Goal: Complete application form

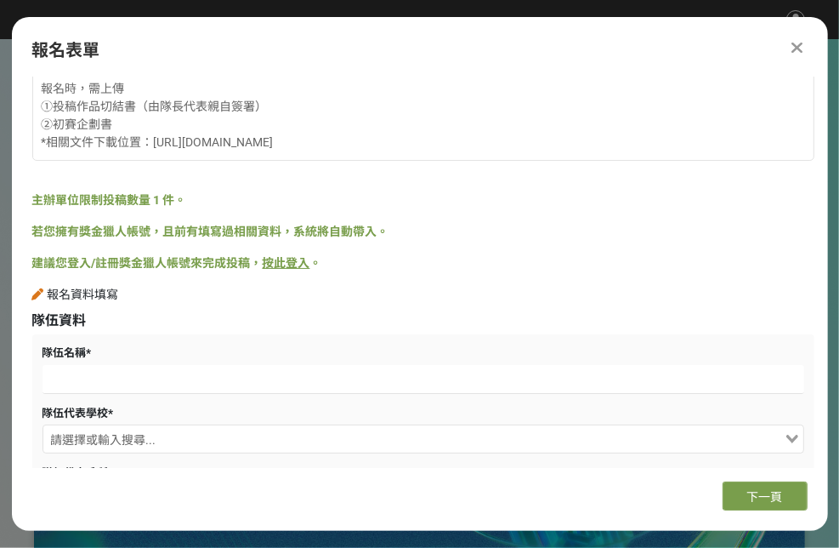
scroll to position [170, 0]
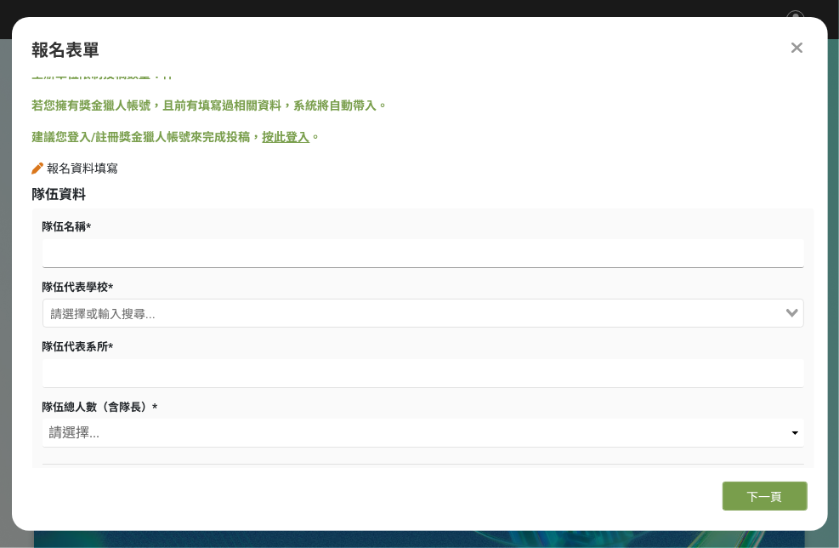
click at [123, 254] on input at bounding box center [424, 253] width 762 height 29
type input "氫能源動力車"
click at [152, 309] on input "Search for option" at bounding box center [413, 315] width 737 height 24
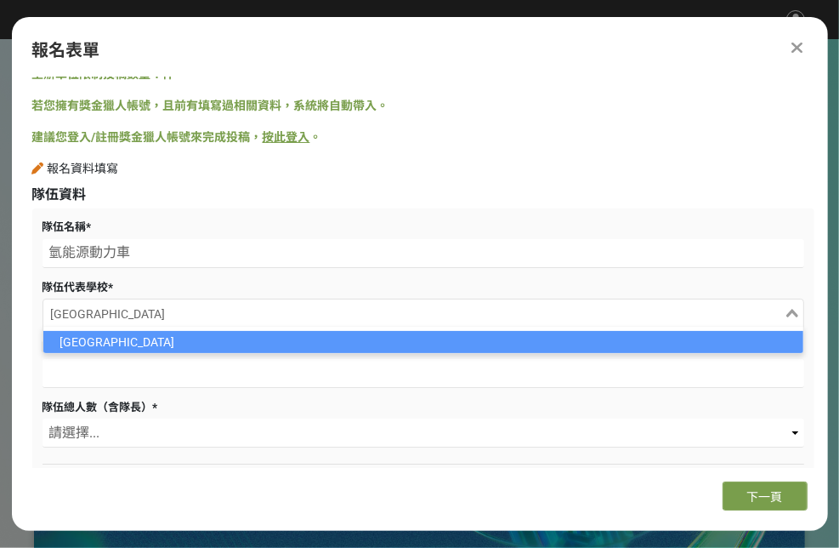
click at [342, 339] on li "[GEOGRAPHIC_DATA]" at bounding box center [423, 342] width 760 height 22
type input "[GEOGRAPHIC_DATA]"
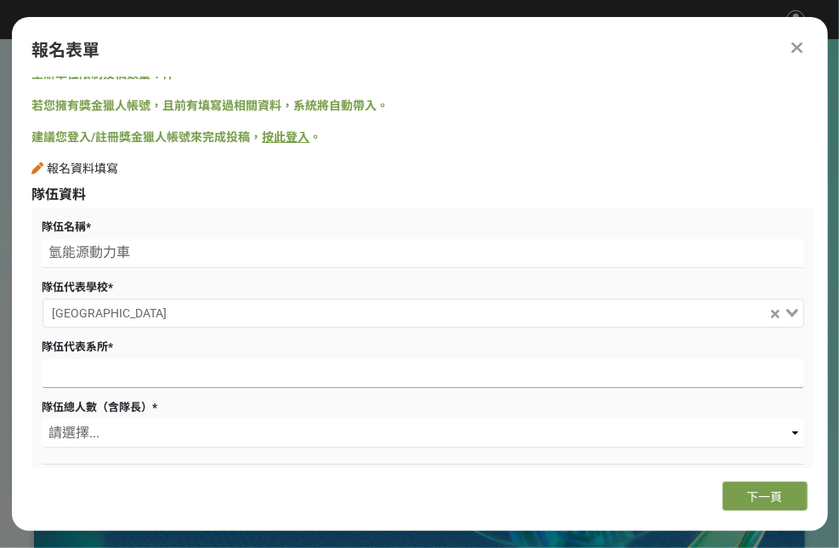
click at [298, 366] on input at bounding box center [424, 373] width 762 height 29
type input "機械工程系"
click at [122, 421] on select "請選擇... 1 2 3 4 5" at bounding box center [424, 432] width 762 height 29
select select "5"
click at [43, 418] on select "請選擇... 1 2 3 4 5" at bounding box center [424, 432] width 762 height 29
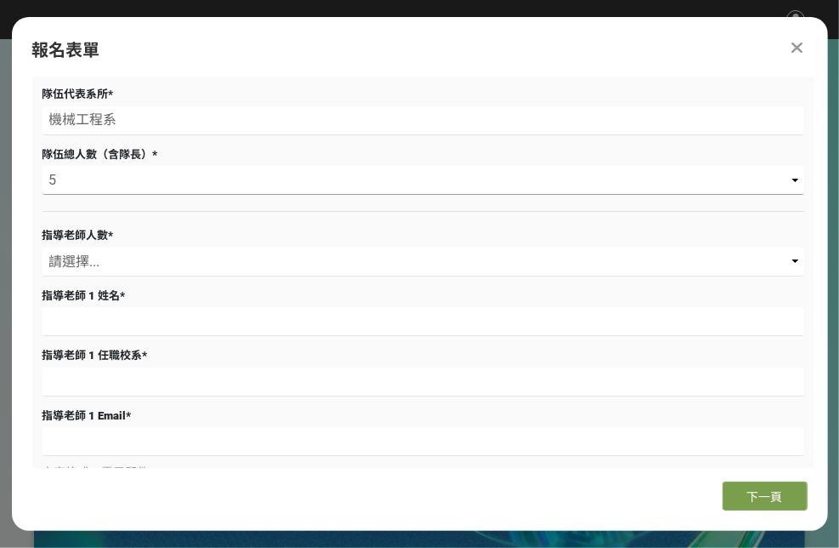
scroll to position [425, 0]
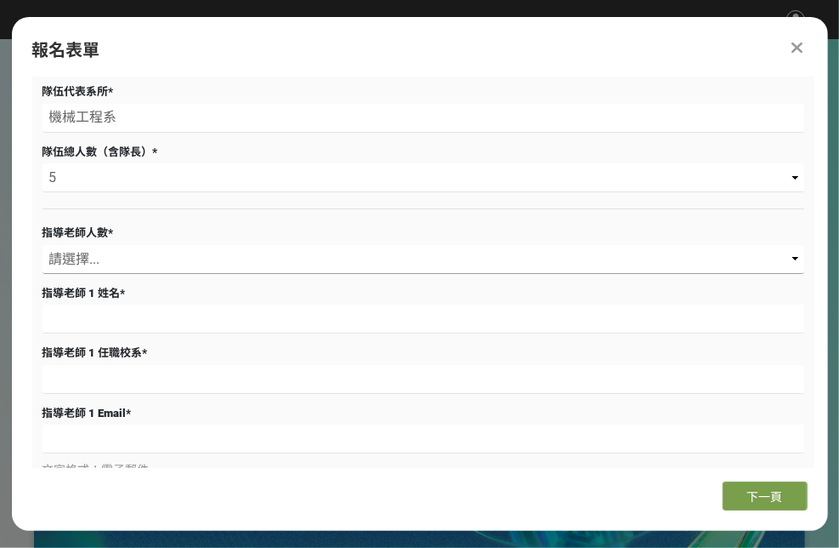
click at [150, 270] on select "請選擇... 1 2" at bounding box center [424, 259] width 762 height 29
select select "1"
click at [43, 245] on select "請選擇... 1 2" at bounding box center [424, 259] width 762 height 29
click at [151, 311] on input at bounding box center [424, 318] width 762 height 29
type input "[PERSON_NAME]"
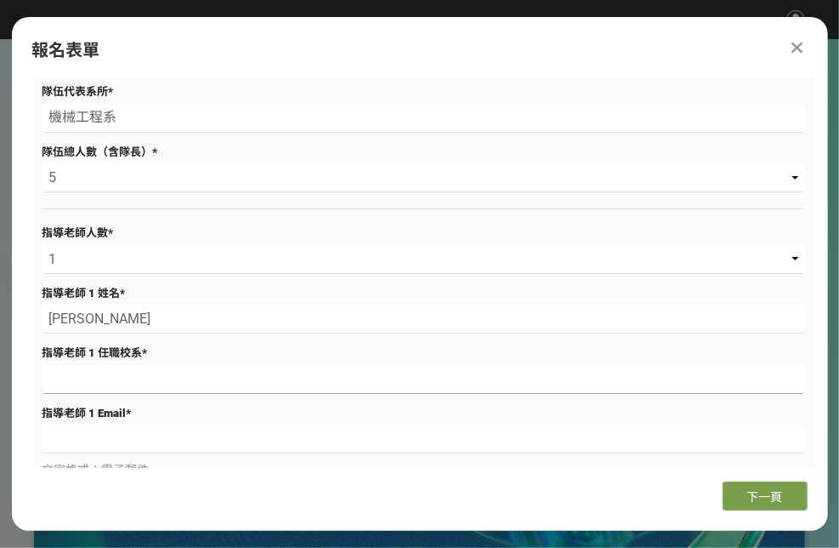
click at [165, 378] on input at bounding box center [424, 379] width 762 height 29
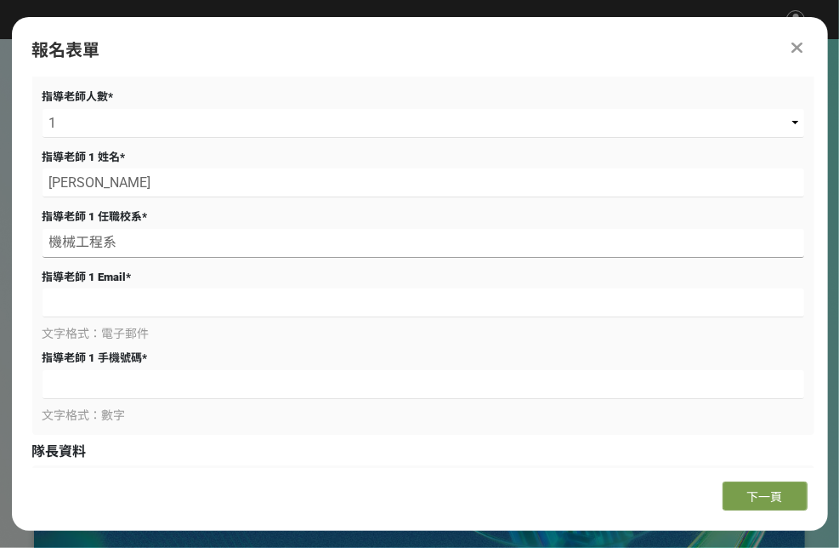
scroll to position [595, 0]
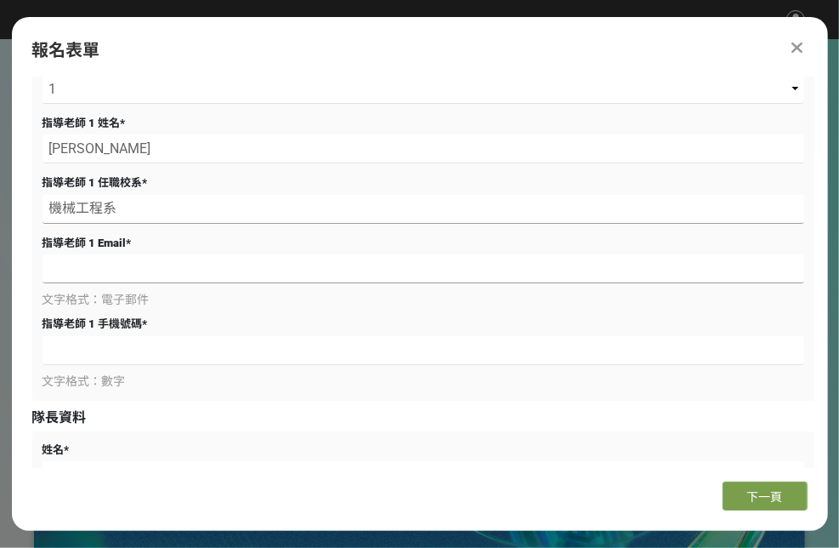
type input "機械工程系"
click at [86, 269] on input at bounding box center [424, 268] width 762 height 29
type input "[EMAIL_ADDRESS][DOMAIN_NAME]"
click at [92, 344] on input at bounding box center [424, 350] width 762 height 29
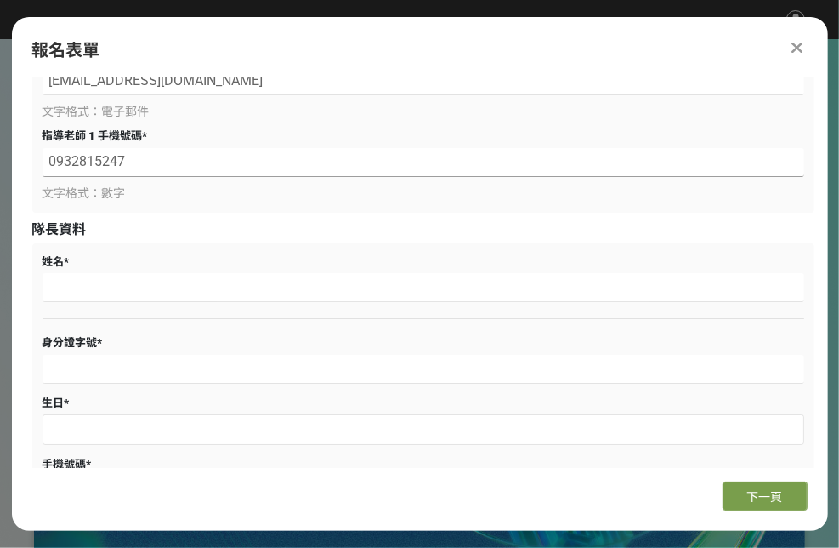
scroll to position [714, 0]
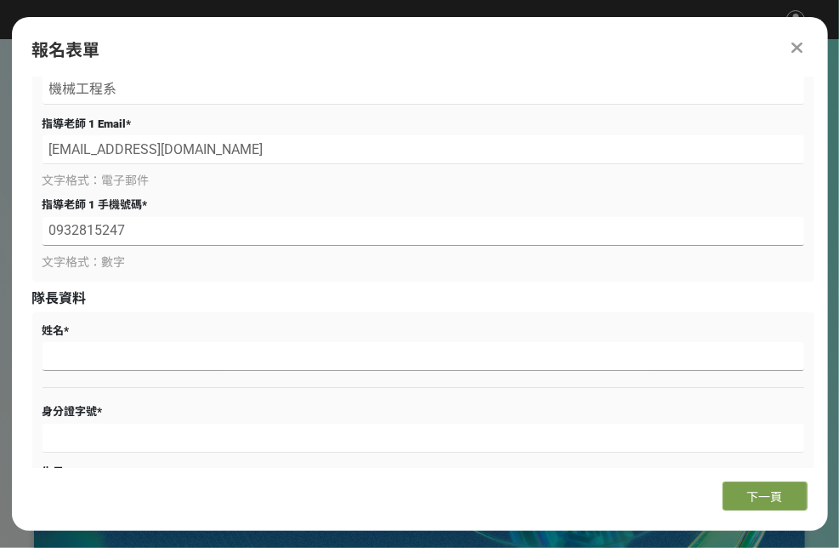
type input "0932815247"
click at [133, 354] on input at bounding box center [424, 356] width 762 height 29
type input "c"
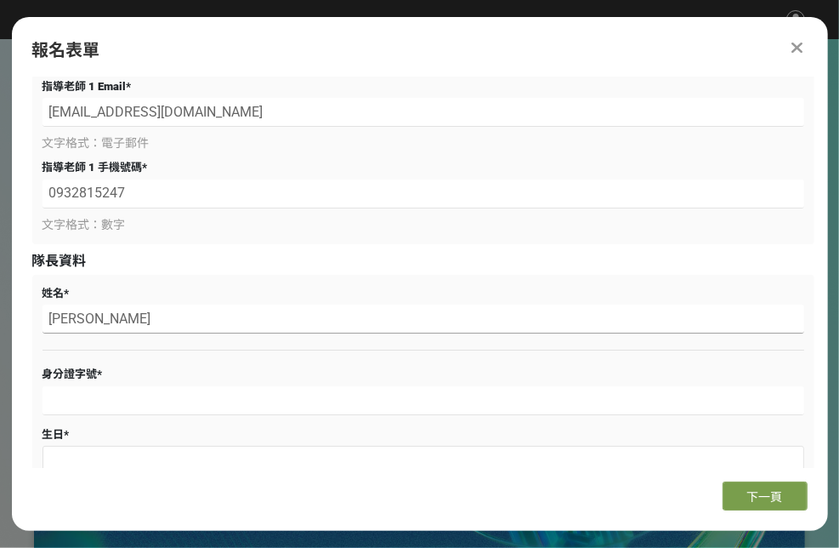
scroll to position [799, 0]
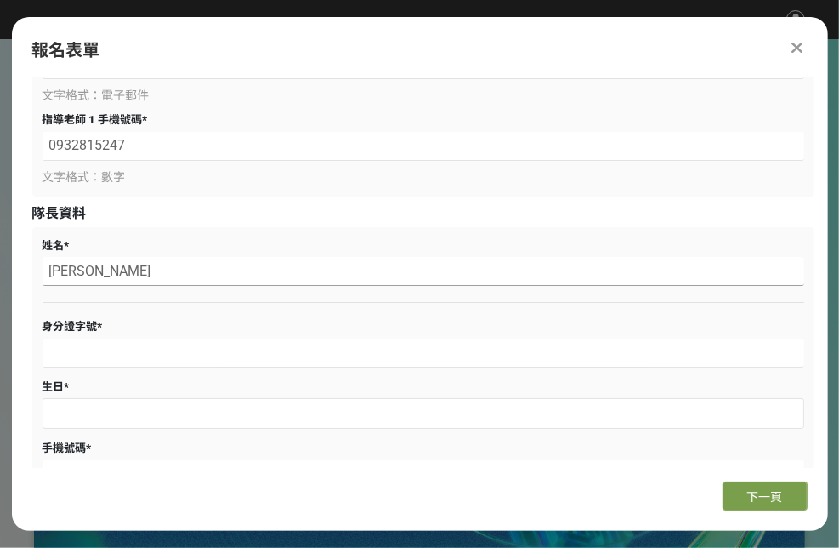
type input "[PERSON_NAME]"
click at [138, 356] on input at bounding box center [424, 352] width 762 height 29
type input "G122557390"
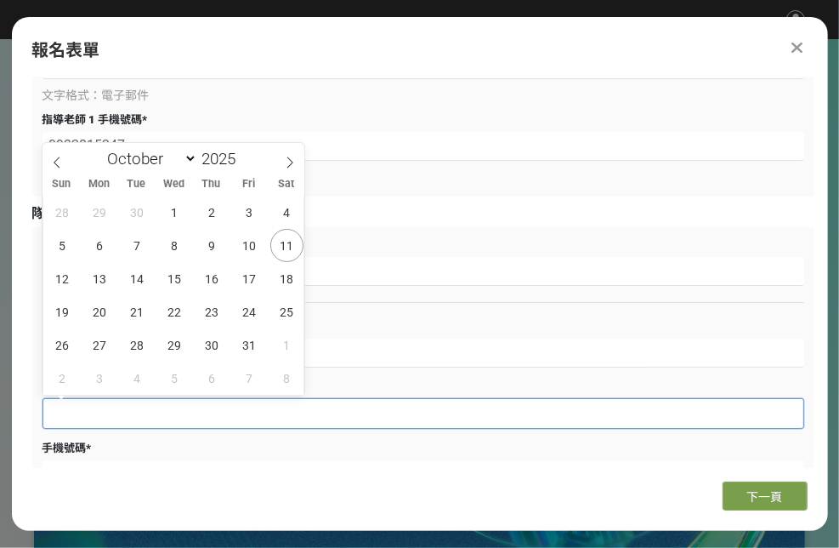
click at [142, 412] on input "text" at bounding box center [423, 413] width 760 height 29
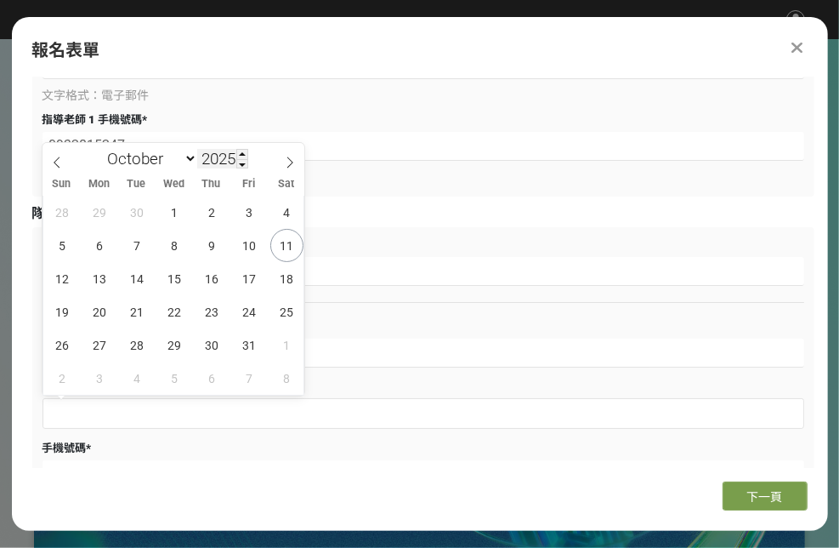
click at [207, 166] on input "2025" at bounding box center [222, 159] width 51 height 20
click at [241, 152] on span at bounding box center [242, 154] width 12 height 10
type input "2026"
click at [233, 159] on input "2026" at bounding box center [222, 159] width 51 height 20
type input "2004"
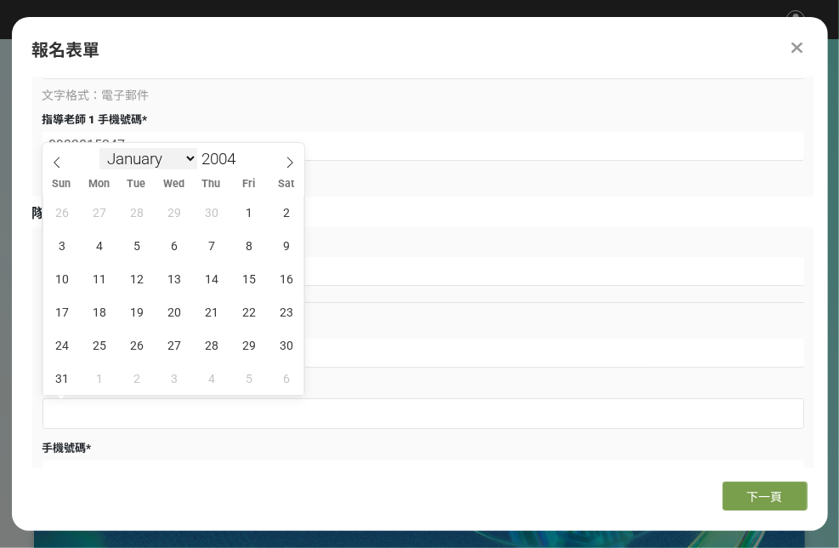
click at [163, 157] on select "January February March April May June July August September October November De…" at bounding box center [148, 158] width 98 height 21
select select "3"
click at [99, 148] on select "January February March April May June July August September October November De…" at bounding box center [148, 158] width 98 height 21
click at [138, 247] on span "6" at bounding box center [137, 245] width 33 height 33
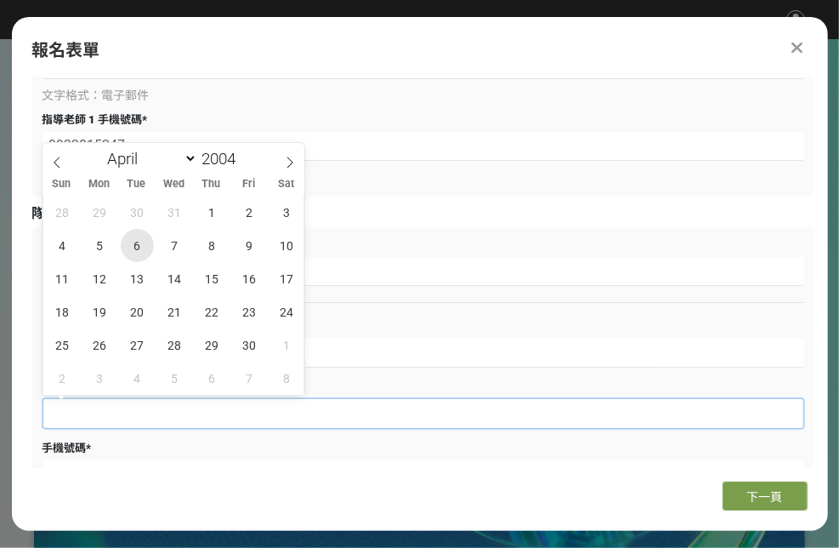
type input "[DATE]"
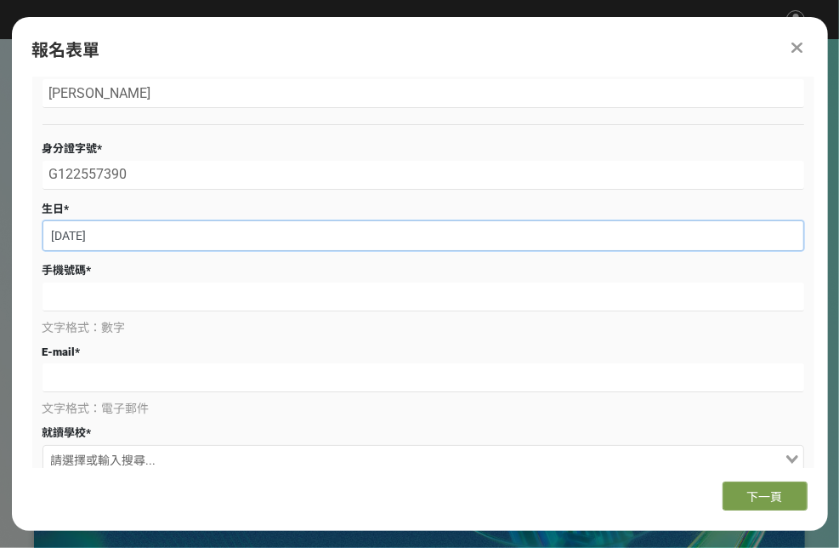
scroll to position [1054, 0]
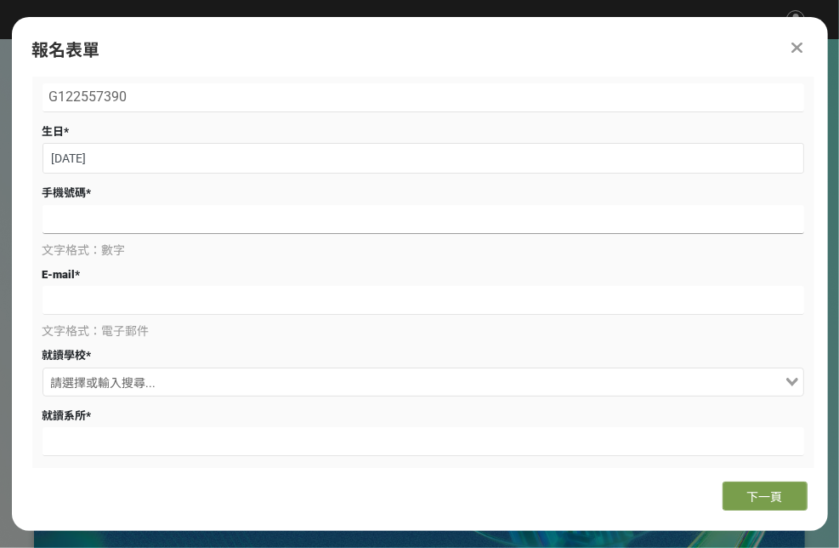
click at [97, 223] on input at bounding box center [424, 219] width 762 height 29
type input "0906502132"
click at [101, 298] on input at bounding box center [424, 300] width 762 height 29
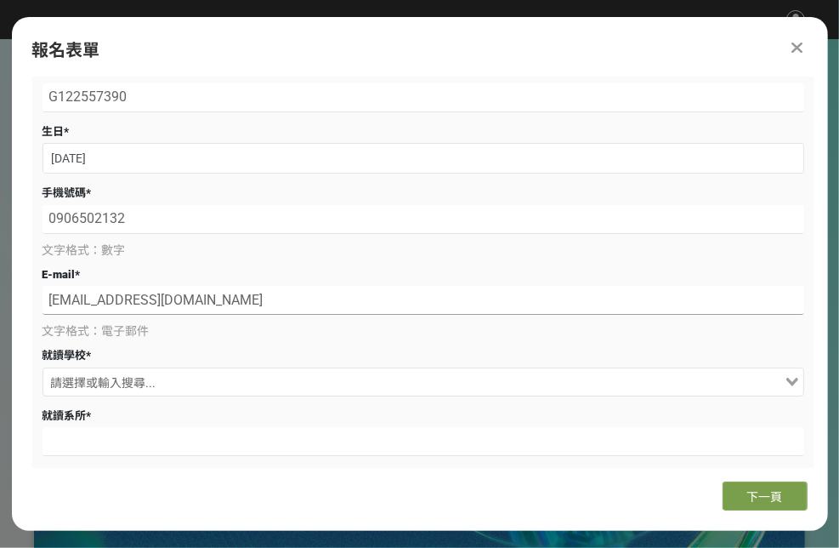
type input "[EMAIL_ADDRESS][DOMAIN_NAME]"
click at [228, 373] on input "Search for option" at bounding box center [413, 384] width 737 height 24
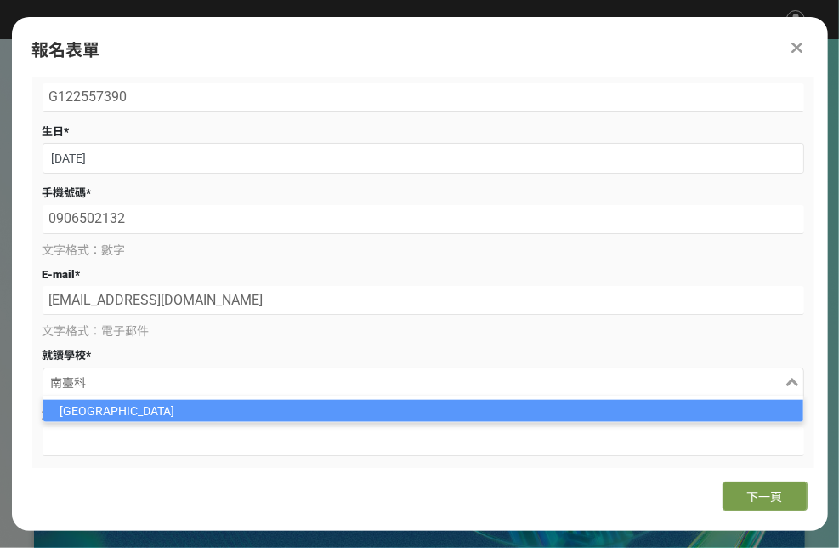
click at [294, 413] on li "[GEOGRAPHIC_DATA]" at bounding box center [423, 411] width 760 height 22
type input "南臺科"
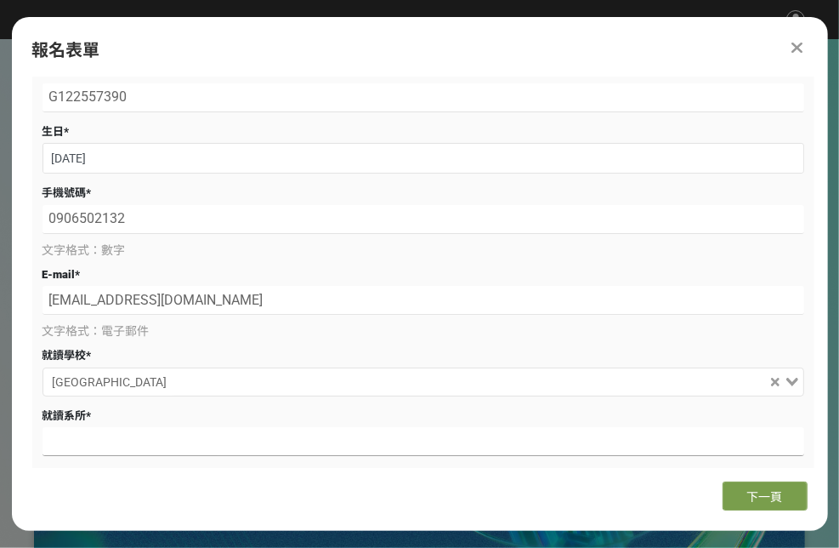
click at [183, 443] on input at bounding box center [424, 441] width 762 height 29
type input "機械工程系"
click at [782, 499] on span "下一頁" at bounding box center [765, 497] width 36 height 14
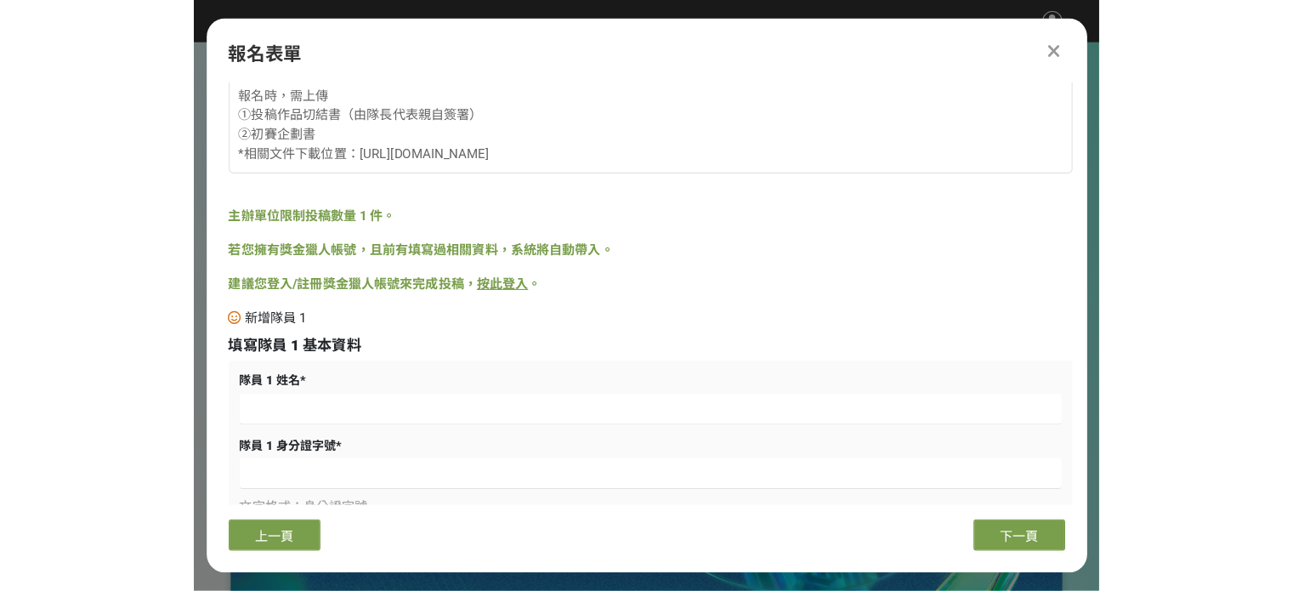
scroll to position [0, 0]
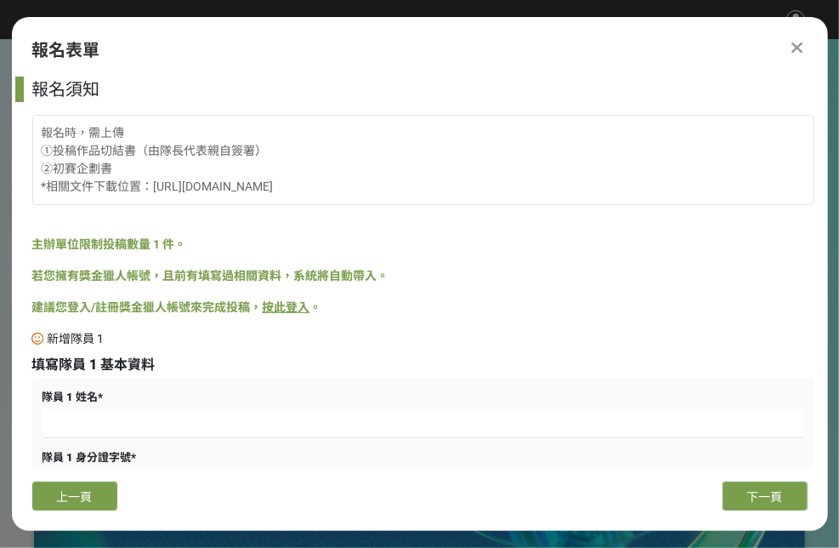
click at [795, 41] on icon at bounding box center [797, 47] width 11 height 17
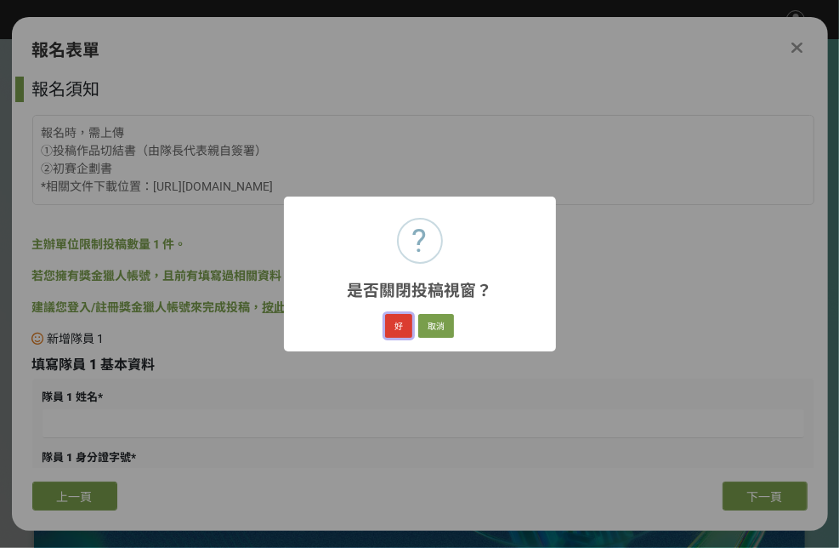
click at [401, 321] on button "好" at bounding box center [398, 326] width 27 height 24
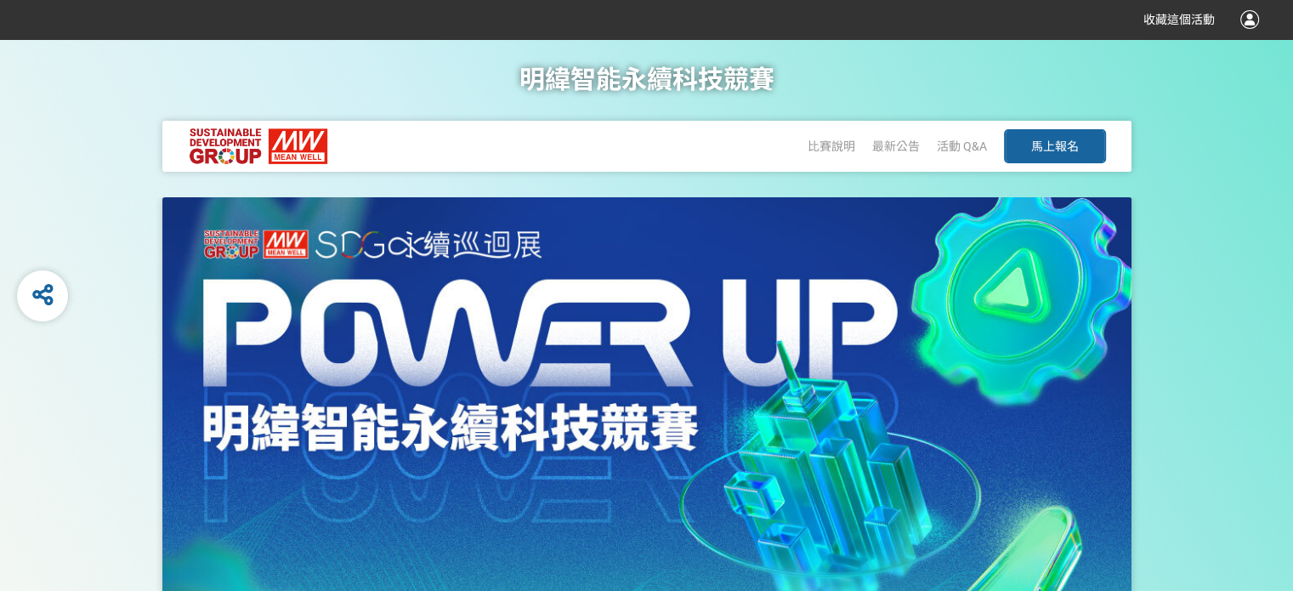
click at [838, 14] on div at bounding box center [1250, 19] width 19 height 19
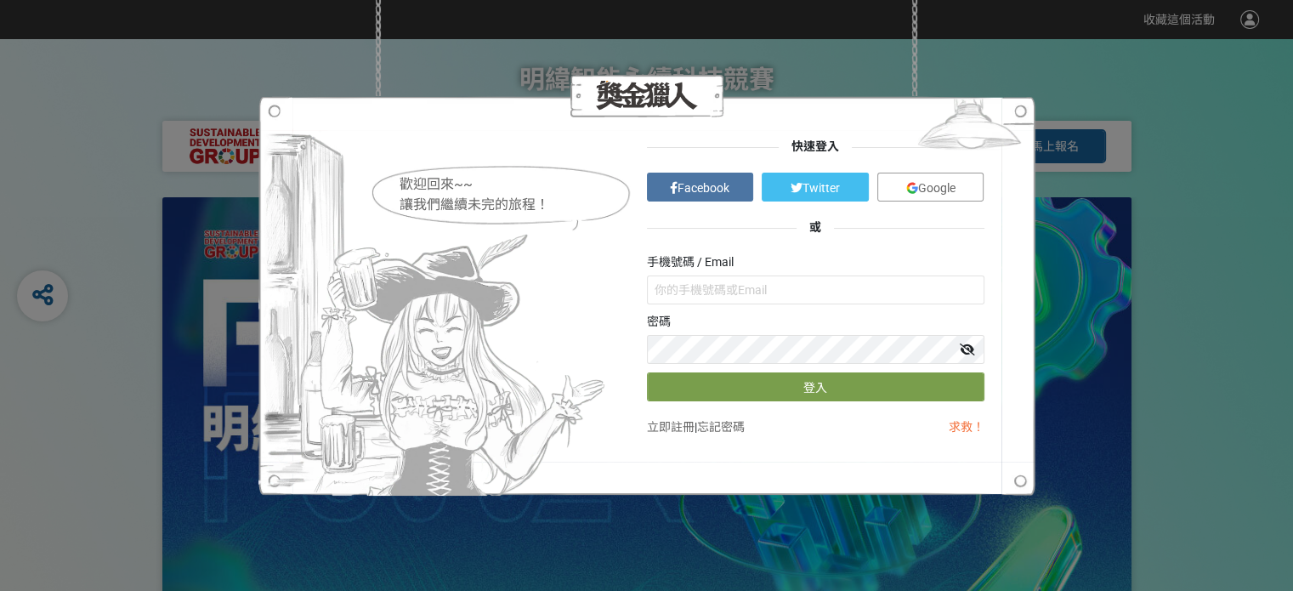
click at [838, 111] on img at bounding box center [970, 128] width 132 height 64
click at [838, 134] on div "歡迎回來~~ 讓我們繼續未完的旅程！ 快速登入 Facebook Twitter Google 或 手機號碼 / Email 密碼 登入 立即註冊 | 忘記密…" at bounding box center [646, 295] width 1293 height 591
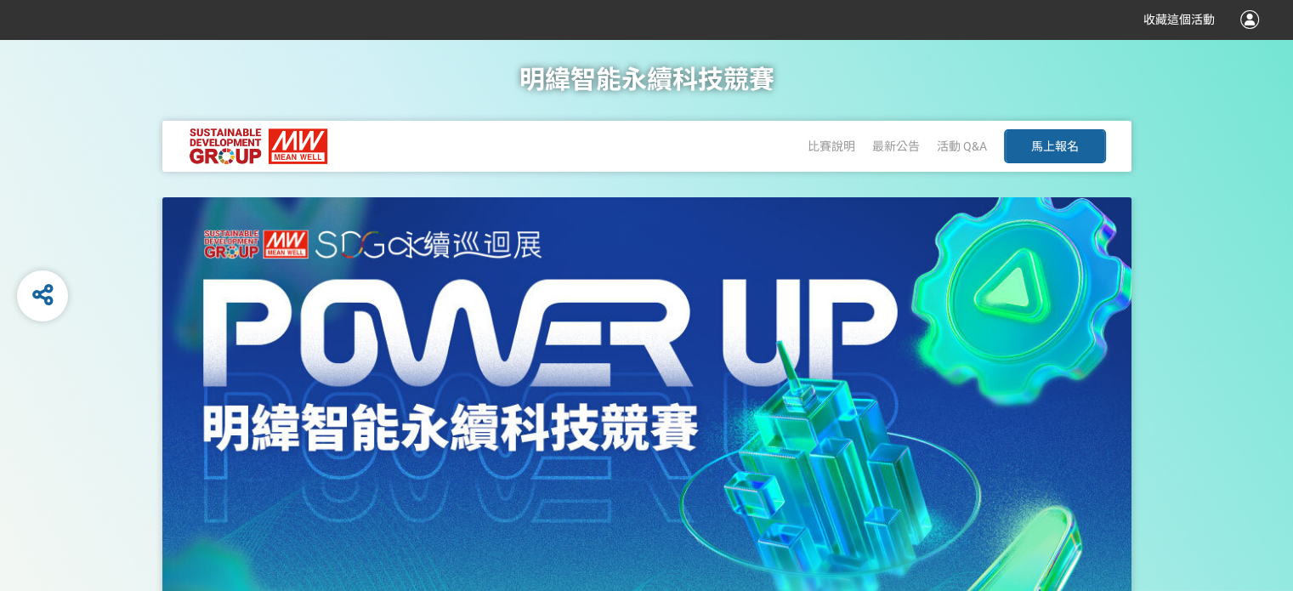
click at [838, 150] on span "馬上報名" at bounding box center [1055, 146] width 48 height 14
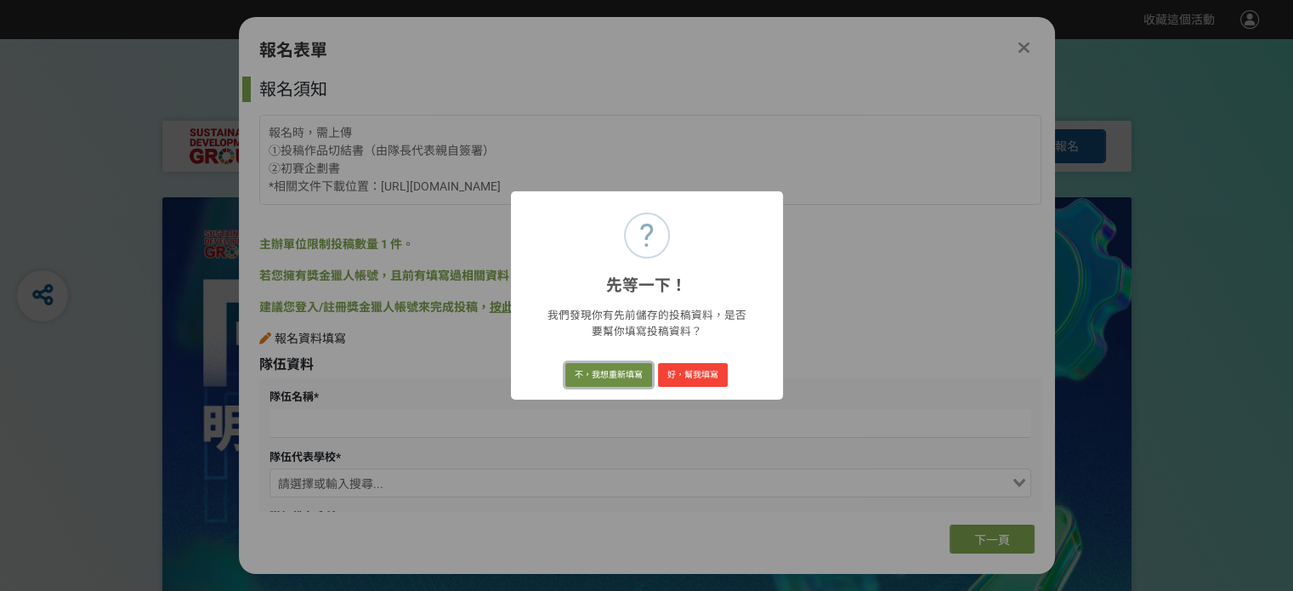
click at [644, 376] on button "不，我想重新填寫" at bounding box center [608, 375] width 87 height 24
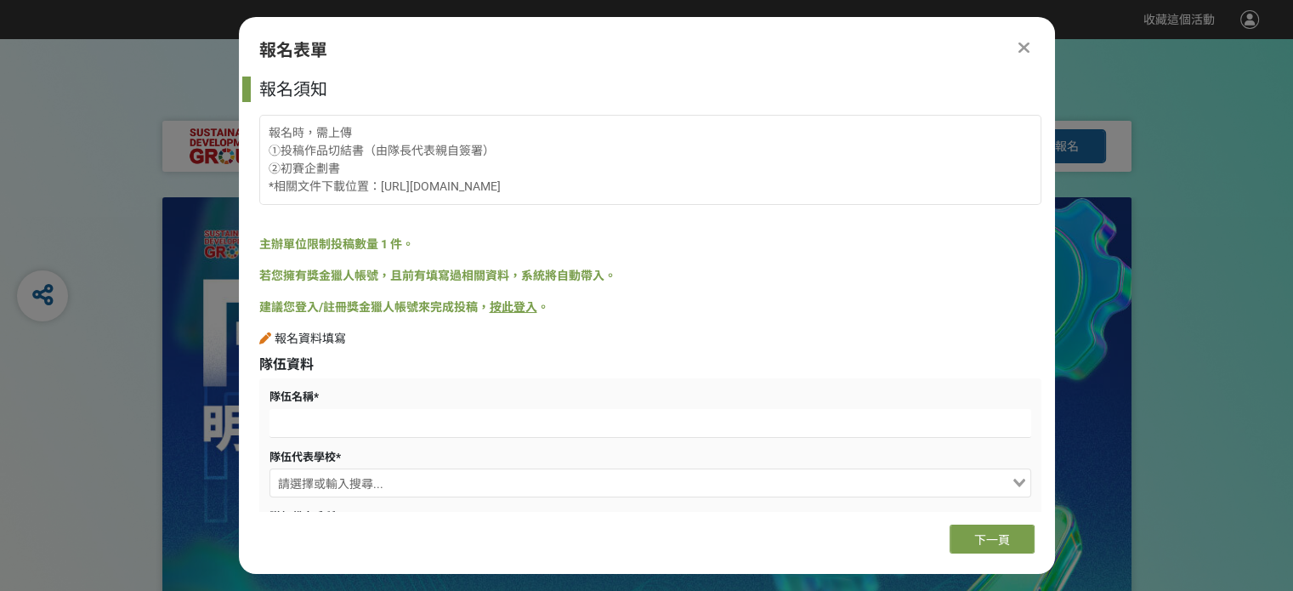
click at [512, 308] on link "按此登入" at bounding box center [514, 307] width 48 height 14
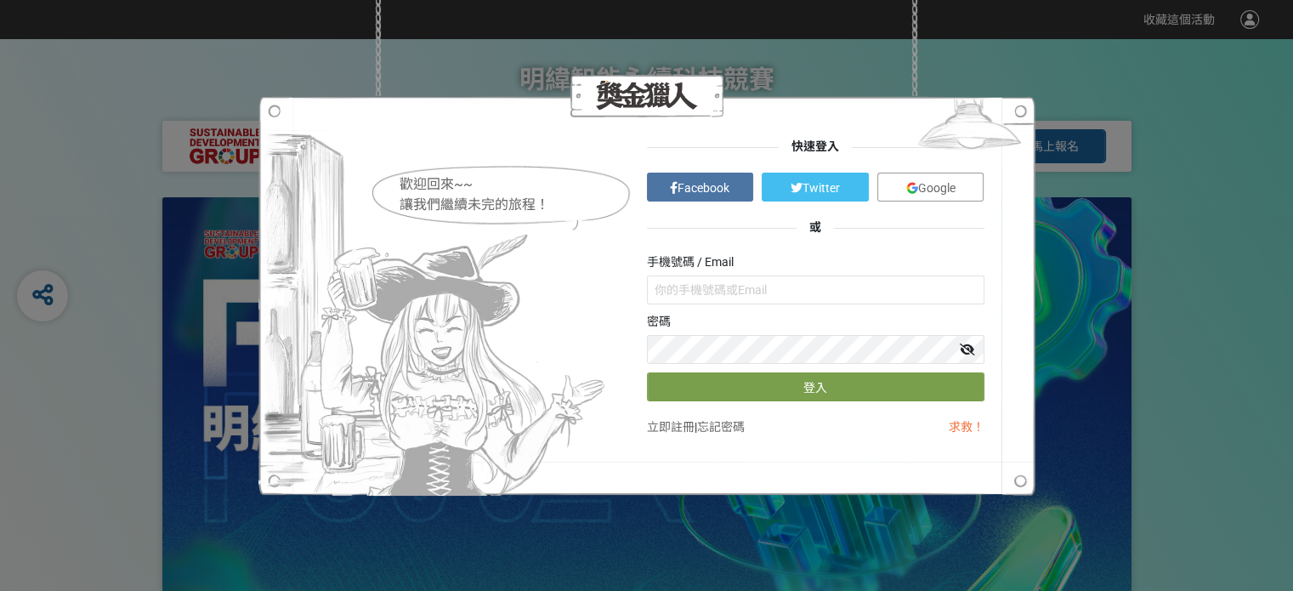
click at [838, 196] on div "歡迎回來~~ 讓我們繼續未完的旅程！ 快速登入 Facebook Twitter Google 或 手機號碼 / Email 密碼 登入 立即註冊 | 忘記密…" at bounding box center [646, 295] width 1293 height 591
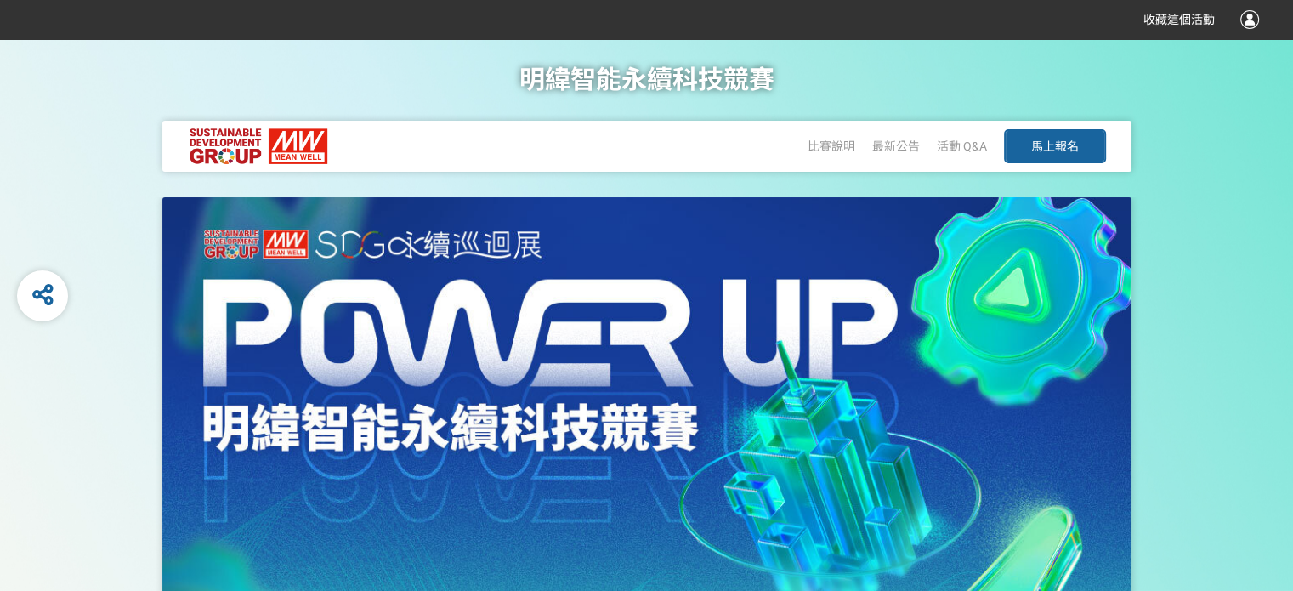
click at [838, 20] on div at bounding box center [1250, 19] width 19 height 19
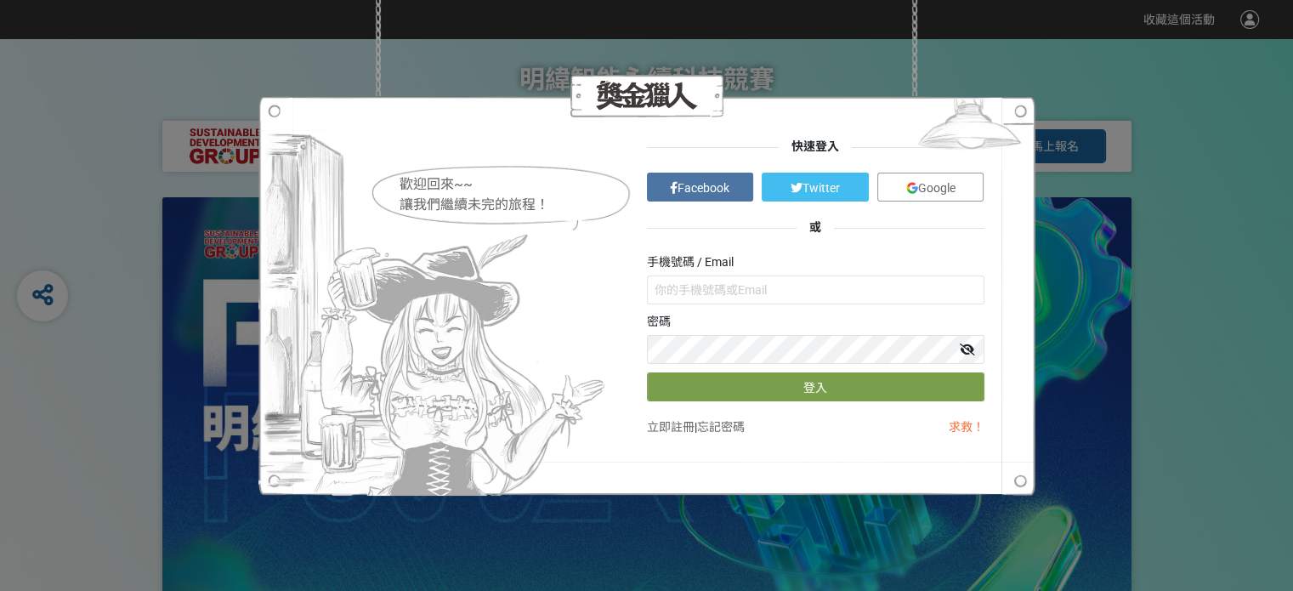
click at [838, 67] on div "歡迎回來~~ 讓我們繼續未完的旅程！ 快速登入 Facebook Twitter Google 或 手機號碼 / Email 密碼 登入 立即註冊 | 忘記密…" at bounding box center [646, 295] width 1293 height 591
